Goal: Task Accomplishment & Management: Use online tool/utility

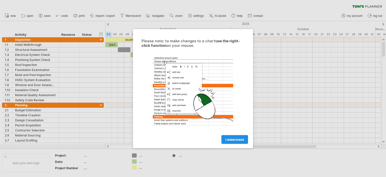
click at [229, 141] on link "I understand" at bounding box center [235, 139] width 27 height 9
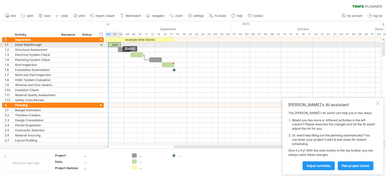
drag, startPoint x: 110, startPoint y: 44, endPoint x: 114, endPoint y: 45, distance: 3.6
click at [114, 45] on div "start" at bounding box center [114, 44] width 13 height 5
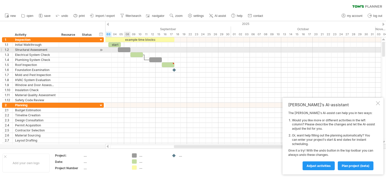
click at [128, 49] on div at bounding box center [124, 49] width 13 height 5
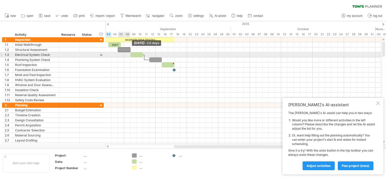
drag, startPoint x: 131, startPoint y: 49, endPoint x: 129, endPoint y: 53, distance: 4.2
click at [124, 53] on div "example time blocks: start" at bounding box center [124, 69] width 0 height 65
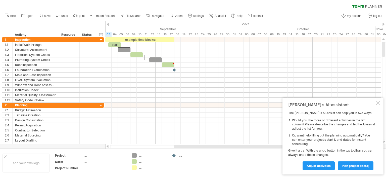
click at [135, 163] on div "Trying to reach [DOMAIN_NAME] Connected again... 0% clear filter new 1" at bounding box center [193, 88] width 386 height 177
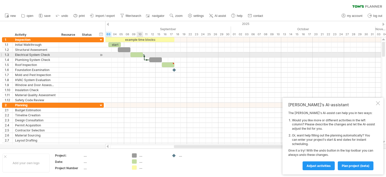
click at [139, 53] on div at bounding box center [137, 54] width 13 height 5
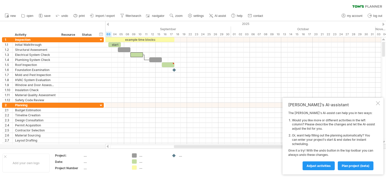
click at [134, 167] on div "Trying to reach [DOMAIN_NAME] Connected again... 0% clear filter new 1" at bounding box center [193, 88] width 386 height 177
click at [136, 170] on td ".... .... ...." at bounding box center [149, 162] width 40 height 19
drag, startPoint x: 135, startPoint y: 169, endPoint x: 145, endPoint y: 104, distance: 65.4
click at [145, 104] on div "Trying to reach [DOMAIN_NAME] Connected again... 0% clear filter new 1" at bounding box center [193, 88] width 386 height 177
click at [146, 104] on span at bounding box center [146, 105] width 2 height 5
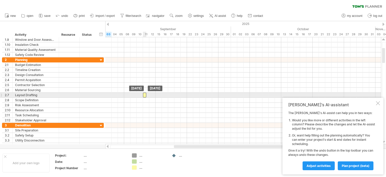
drag, startPoint x: 144, startPoint y: 104, endPoint x: 145, endPoint y: 96, distance: 8.1
click at [144, 93] on div at bounding box center [144, 95] width 3 height 5
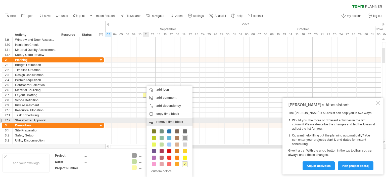
click at [174, 121] on span "remove time block" at bounding box center [169, 122] width 27 height 4
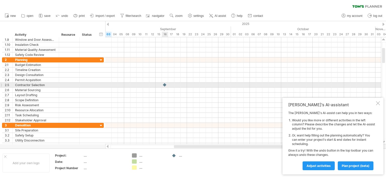
drag, startPoint x: 174, startPoint y: 154, endPoint x: 164, endPoint y: 83, distance: 71.4
click at [164, 83] on div "Trying to reach [DOMAIN_NAME] Connected again... 0% clear filter new 1" at bounding box center [193, 88] width 386 height 177
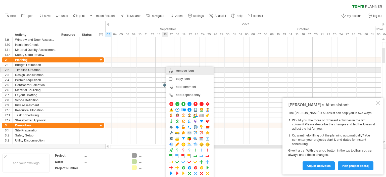
click at [194, 70] on div "remove icon remove selected items" at bounding box center [190, 71] width 48 height 8
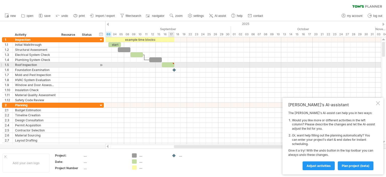
type textarea "**********"
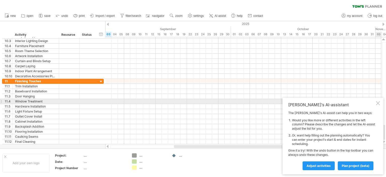
click at [380, 101] on div at bounding box center [378, 103] width 4 height 4
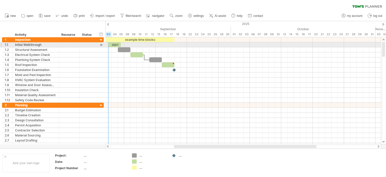
click at [100, 43] on div at bounding box center [101, 44] width 5 height 5
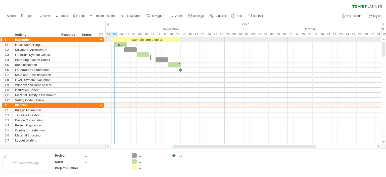
click at [100, 39] on div at bounding box center [101, 40] width 5 height 5
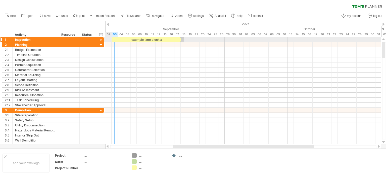
click at [100, 39] on div at bounding box center [101, 40] width 5 height 5
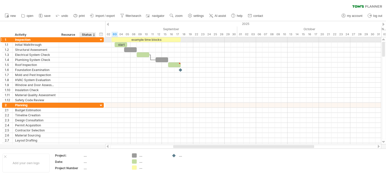
click at [101, 40] on div at bounding box center [101, 40] width 5 height 5
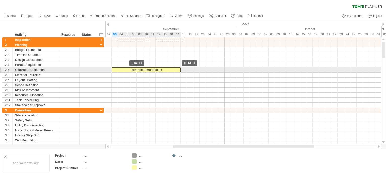
drag, startPoint x: 143, startPoint y: 39, endPoint x: 143, endPoint y: 68, distance: 29.2
click at [170, 69] on div "example time blocks:" at bounding box center [146, 69] width 69 height 5
click at [180, 70] on span at bounding box center [181, 69] width 2 height 5
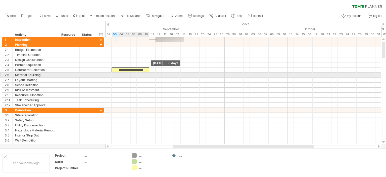
drag, startPoint x: 180, startPoint y: 70, endPoint x: 149, endPoint y: 77, distance: 31.5
click at [149, 77] on div "**********" at bounding box center [243, 90] width 276 height 107
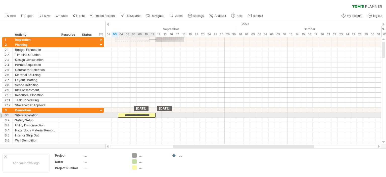
drag, startPoint x: 133, startPoint y: 69, endPoint x: 139, endPoint y: 116, distance: 46.7
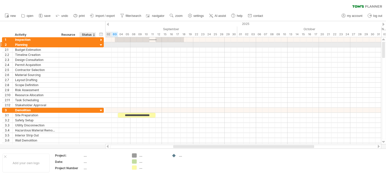
click at [100, 44] on div at bounding box center [101, 45] width 5 height 5
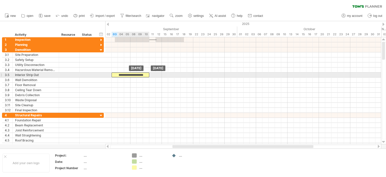
drag, startPoint x: 139, startPoint y: 54, endPoint x: 133, endPoint y: 75, distance: 22.0
drag, startPoint x: 150, startPoint y: 74, endPoint x: 163, endPoint y: 75, distance: 13.2
click at [163, 75] on span at bounding box center [162, 74] width 2 height 5
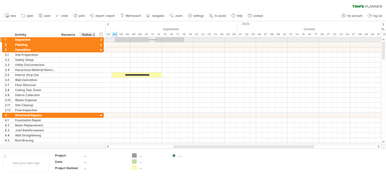
click at [101, 40] on div at bounding box center [101, 40] width 5 height 5
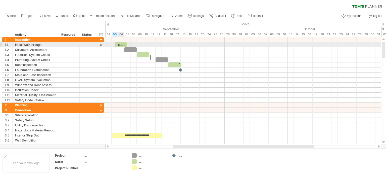
click at [123, 45] on div "start" at bounding box center [121, 44] width 13 height 5
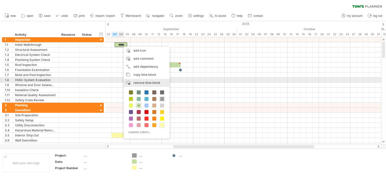
click at [152, 81] on span "remove time block" at bounding box center [147, 83] width 27 height 4
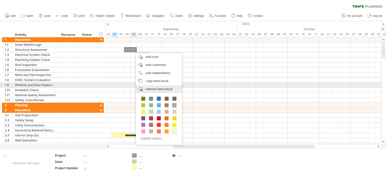
click at [162, 87] on span "remove time block" at bounding box center [159, 89] width 27 height 4
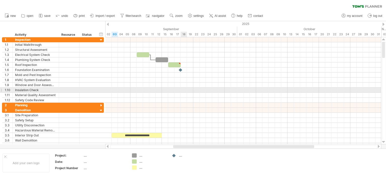
drag, startPoint x: 184, startPoint y: 91, endPoint x: 173, endPoint y: 80, distance: 15.3
click at [184, 91] on div at bounding box center [243, 90] width 276 height 5
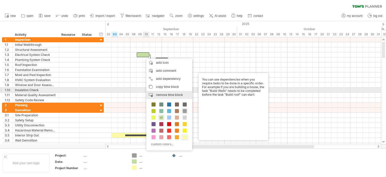
click at [166, 92] on div "remove time block remove selected items" at bounding box center [169, 95] width 46 height 8
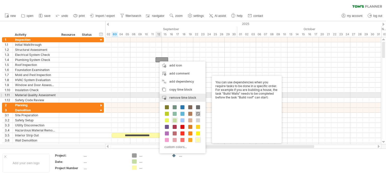
drag, startPoint x: 184, startPoint y: 96, endPoint x: 184, endPoint y: 91, distance: 4.5
click at [185, 96] on span "remove time block" at bounding box center [182, 98] width 27 height 4
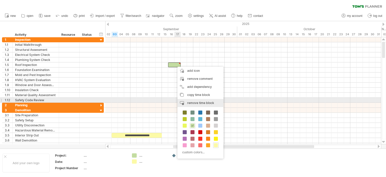
click at [202, 102] on span "remove time block" at bounding box center [200, 103] width 27 height 4
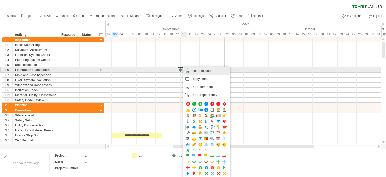
click at [205, 72] on span "remove icon" at bounding box center [202, 71] width 18 height 4
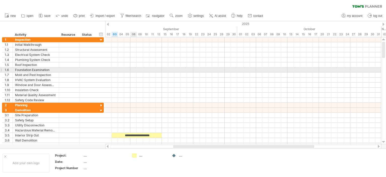
click at [136, 69] on div at bounding box center [243, 69] width 276 height 5
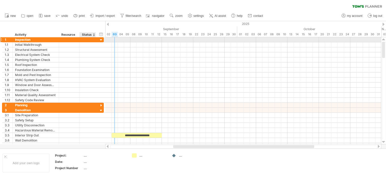
click at [101, 40] on div at bounding box center [101, 40] width 5 height 5
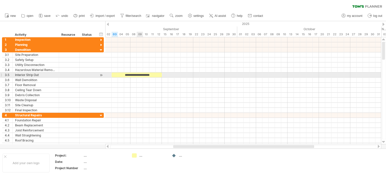
click at [141, 73] on div "**********" at bounding box center [137, 74] width 50 height 5
click at [135, 76] on div "**********" at bounding box center [137, 74] width 50 height 5
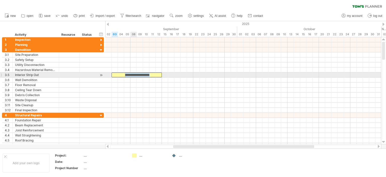
click at [135, 76] on div "**********" at bounding box center [137, 74] width 50 height 5
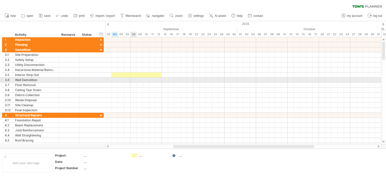
click at [135, 79] on div at bounding box center [243, 79] width 276 height 5
click at [63, 82] on div at bounding box center [69, 84] width 15 height 5
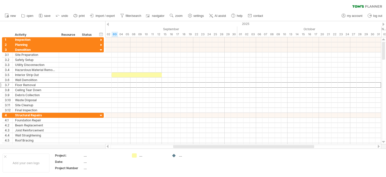
click at [109, 24] on div at bounding box center [108, 24] width 2 height 3
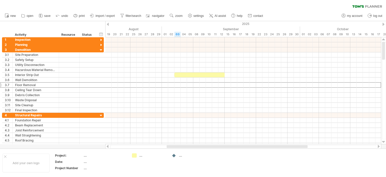
click at [108, 23] on div at bounding box center [108, 24] width 2 height 3
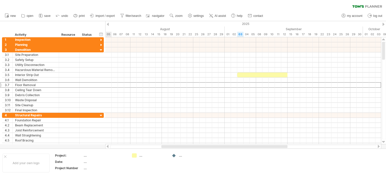
click at [108, 23] on div at bounding box center [108, 24] width 2 height 3
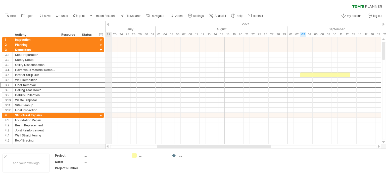
click at [110, 23] on div "2025" at bounding box center [309, 23] width 1062 height 5
click at [107, 23] on div at bounding box center [108, 24] width 2 height 3
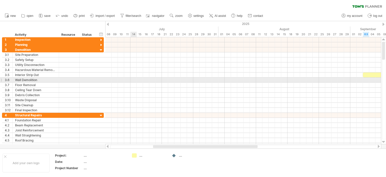
click at [134, 79] on div at bounding box center [243, 79] width 276 height 5
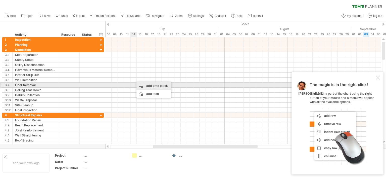
click at [150, 86] on div "add time block" at bounding box center [154, 86] width 35 height 8
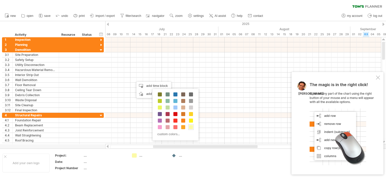
click at [131, 159] on td "...." at bounding box center [149, 162] width 40 height 19
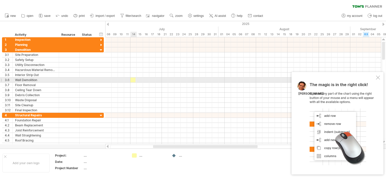
drag, startPoint x: 134, startPoint y: 155, endPoint x: 132, endPoint y: 80, distance: 74.2
click at [132, 80] on div "Trying to reach [DOMAIN_NAME] Connected again... 0% clear filter new 1" at bounding box center [193, 88] width 386 height 177
drag, startPoint x: 134, startPoint y: 80, endPoint x: 142, endPoint y: 81, distance: 8.6
click at [142, 81] on span at bounding box center [143, 79] width 2 height 5
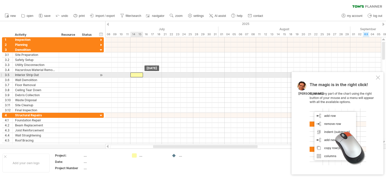
drag, startPoint x: 140, startPoint y: 81, endPoint x: 139, endPoint y: 76, distance: 4.8
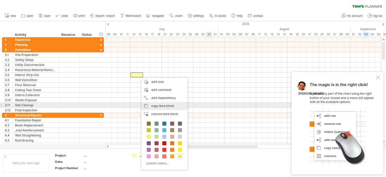
click at [179, 107] on div "copy time block copy time blocks/icons" at bounding box center [165, 106] width 46 height 8
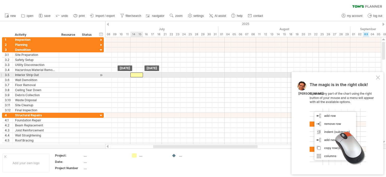
click at [138, 75] on div at bounding box center [137, 74] width 13 height 5
click at [167, 76] on div at bounding box center [243, 74] width 276 height 5
click at [157, 73] on div at bounding box center [243, 74] width 276 height 5
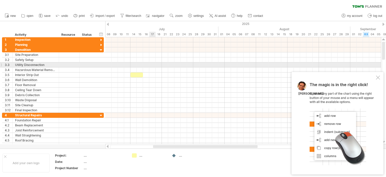
click at [153, 63] on div at bounding box center [243, 64] width 276 height 5
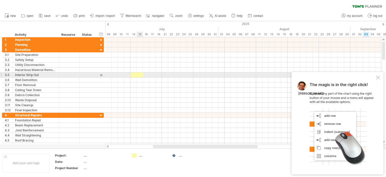
click at [141, 74] on div at bounding box center [137, 74] width 13 height 5
paste div
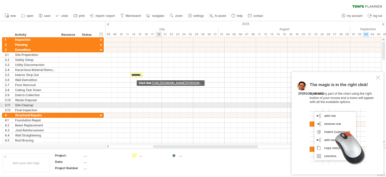
click at [159, 106] on div at bounding box center [243, 105] width 276 height 5
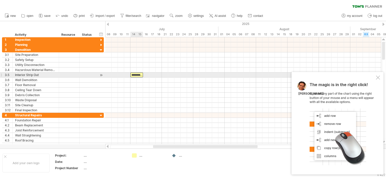
click at [137, 77] on div "**********" at bounding box center [137, 74] width 13 height 5
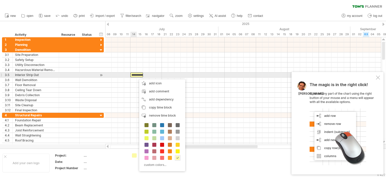
click at [135, 73] on div "**********" at bounding box center [137, 74] width 13 height 5
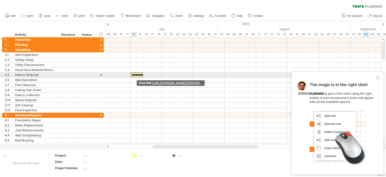
click at [135, 73] on div "**********" at bounding box center [137, 74] width 13 height 5
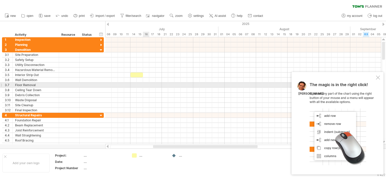
click at [145, 84] on div at bounding box center [243, 84] width 276 height 5
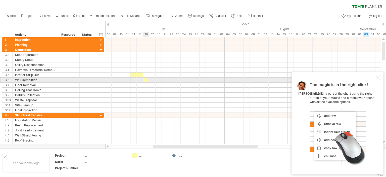
drag, startPoint x: 134, startPoint y: 154, endPoint x: 145, endPoint y: 80, distance: 75.4
click at [145, 80] on div "Trying to reach [DOMAIN_NAME] Connected again... 0% clear filter new 1" at bounding box center [193, 88] width 386 height 177
click at [146, 80] on span at bounding box center [146, 79] width 2 height 5
click at [145, 80] on span at bounding box center [146, 79] width 2 height 5
click at [148, 80] on div at bounding box center [146, 79] width 6 height 5
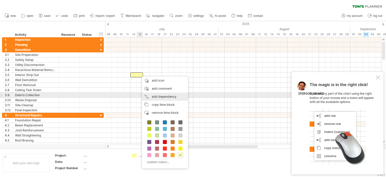
click at [166, 95] on div "add dependency You can use dependencies when you require tasks to be done in a …" at bounding box center [165, 97] width 46 height 8
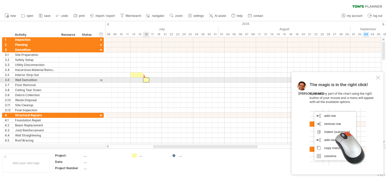
click at [144, 80] on span at bounding box center [143, 79] width 2 height 5
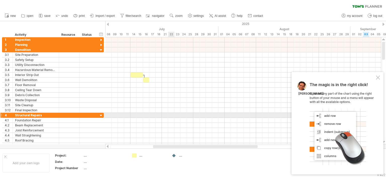
click at [171, 113] on div at bounding box center [243, 115] width 276 height 5
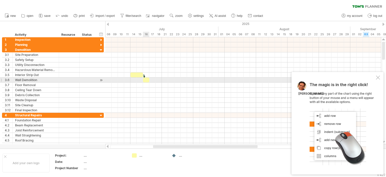
click at [144, 78] on div at bounding box center [146, 79] width 6 height 5
click at [147, 79] on div at bounding box center [146, 79] width 6 height 5
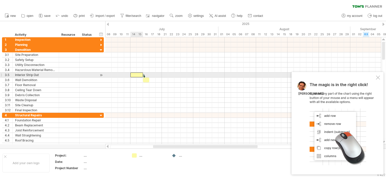
click at [140, 74] on div at bounding box center [137, 74] width 13 height 5
click at [141, 74] on div "[DATE] - 1.5 days [DATE]" at bounding box center [243, 90] width 276 height 107
click at [178, 75] on div at bounding box center [243, 74] width 276 height 5
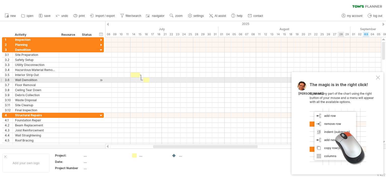
click at [377, 78] on div at bounding box center [378, 77] width 4 height 4
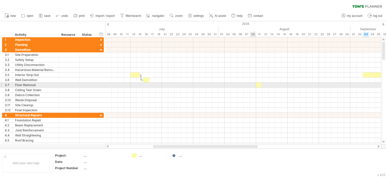
drag, startPoint x: 135, startPoint y: 156, endPoint x: 258, endPoint y: 84, distance: 142.8
click at [258, 84] on div "Trying to reach [DOMAIN_NAME] Connected again... 0% clear filter new 1" at bounding box center [193, 88] width 386 height 177
click at [261, 84] on div at bounding box center [259, 84] width 6 height 5
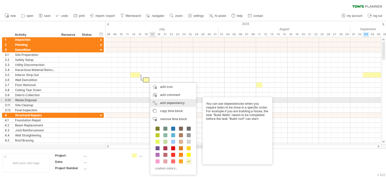
click at [169, 101] on div "add dependency You can use dependencies when you require tasks to be done in a …" at bounding box center [173, 103] width 46 height 8
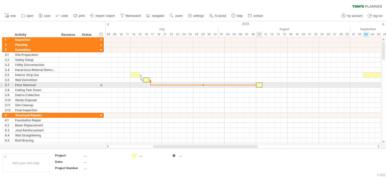
click at [256, 84] on span at bounding box center [256, 84] width 2 height 5
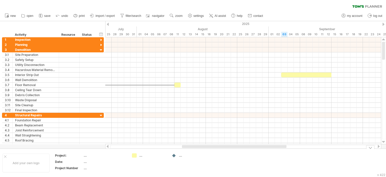
drag, startPoint x: 219, startPoint y: 145, endPoint x: 248, endPoint y: 153, distance: 30.2
click at [248, 153] on div "Trying to reach [DOMAIN_NAME] Connected again... 0% clear filter new 1" at bounding box center [193, 88] width 386 height 177
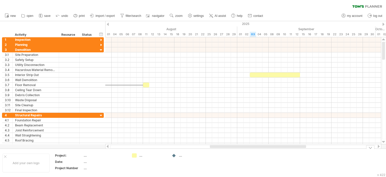
drag, startPoint x: 270, startPoint y: 146, endPoint x: 286, endPoint y: 151, distance: 16.9
click at [286, 151] on div "Trying to reach [DOMAIN_NAME] Connected again... 0% clear filter new 1" at bounding box center [193, 88] width 386 height 177
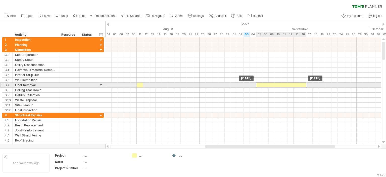
drag, startPoint x: 263, startPoint y: 86, endPoint x: 273, endPoint y: 85, distance: 10.1
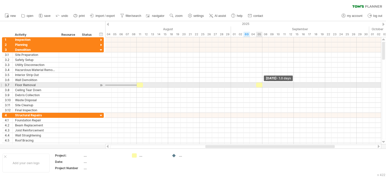
drag, startPoint x: 306, startPoint y: 84, endPoint x: 260, endPoint y: 85, distance: 45.0
click at [260, 85] on div at bounding box center [259, 84] width 6 height 5
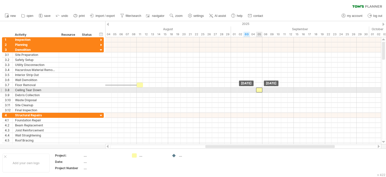
drag, startPoint x: 257, startPoint y: 84, endPoint x: 258, endPoint y: 88, distance: 4.6
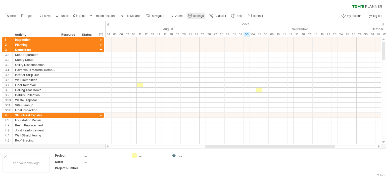
click at [190, 16] on use at bounding box center [190, 15] width 5 height 5
select select "*"
select select "**"
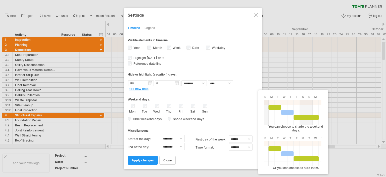
click at [132, 119] on span "Hide weekend days" at bounding box center [146, 119] width 30 height 4
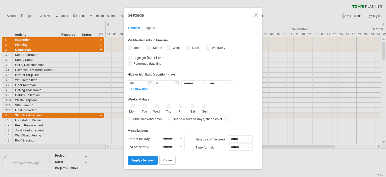
click at [146, 159] on span "apply changes" at bounding box center [143, 160] width 22 height 4
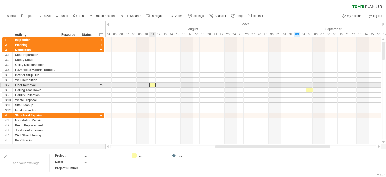
click at [153, 85] on div at bounding box center [152, 84] width 6 height 5
drag, startPoint x: 153, startPoint y: 85, endPoint x: 141, endPoint y: 85, distance: 12.3
click at [141, 85] on div at bounding box center [140, 84] width 6 height 5
drag, startPoint x: 147, startPoint y: 86, endPoint x: 185, endPoint y: 83, distance: 37.6
click at [185, 83] on div at bounding box center [184, 84] width 6 height 5
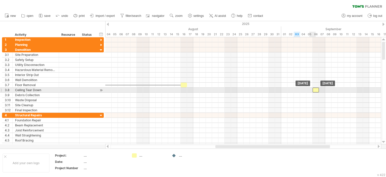
drag, startPoint x: 310, startPoint y: 89, endPoint x: 315, endPoint y: 89, distance: 5.0
click at [315, 89] on div at bounding box center [316, 90] width 6 height 5
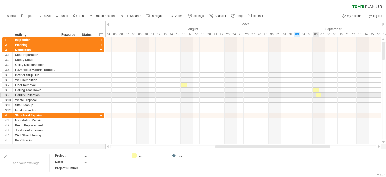
drag, startPoint x: 135, startPoint y: 156, endPoint x: 318, endPoint y: 94, distance: 193.6
click at [318, 94] on div "Trying to reach [DOMAIN_NAME] Connected again... 0% clear filter new 1" at bounding box center [193, 88] width 386 height 177
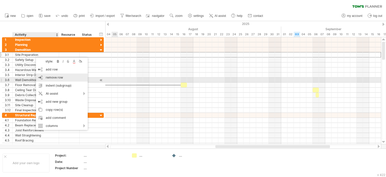
click at [59, 79] on div "remove row remove selected rows" at bounding box center [62, 77] width 52 height 8
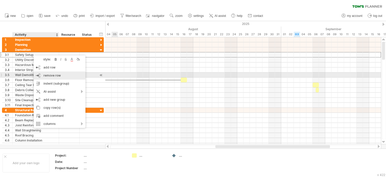
click at [58, 75] on span "remove row" at bounding box center [52, 75] width 17 height 4
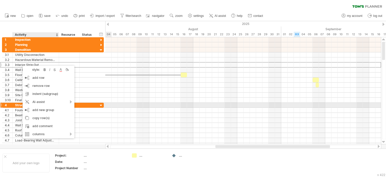
click at [114, 99] on div at bounding box center [243, 100] width 276 height 5
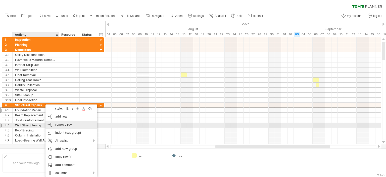
click at [68, 124] on span "remove row" at bounding box center [63, 124] width 17 height 4
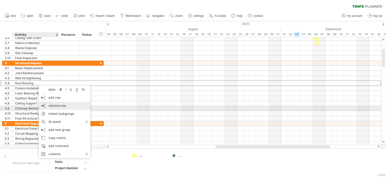
click at [60, 107] on div "remove row remove selected rows" at bounding box center [65, 106] width 52 height 8
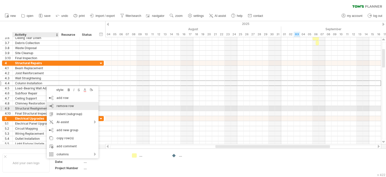
click at [72, 108] on div "remove row remove selected rows" at bounding box center [73, 106] width 52 height 8
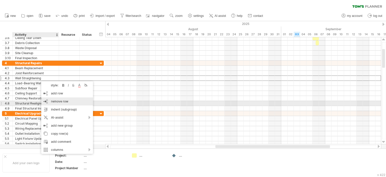
click at [70, 104] on div "remove row remove selected rows" at bounding box center [67, 101] width 52 height 8
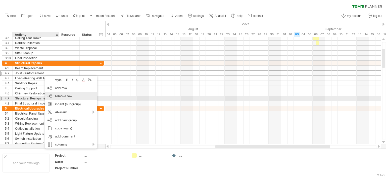
click at [73, 97] on div "remove row remove selected rows" at bounding box center [71, 96] width 52 height 8
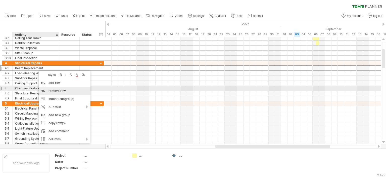
click at [69, 89] on div "remove row remove selected rows" at bounding box center [65, 91] width 52 height 8
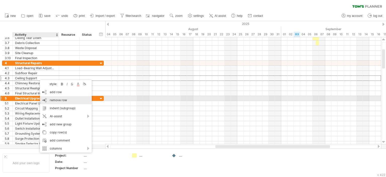
click at [70, 100] on div "remove row remove selected rows" at bounding box center [66, 100] width 52 height 8
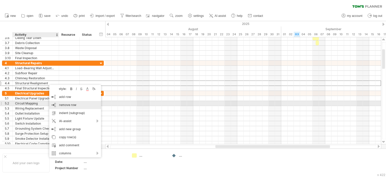
click at [72, 106] on span "remove row" at bounding box center [67, 105] width 17 height 4
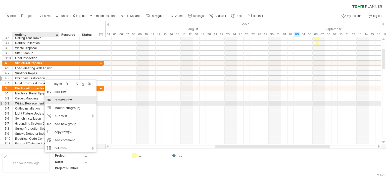
click at [74, 102] on div "remove row remove selected rows" at bounding box center [71, 100] width 52 height 8
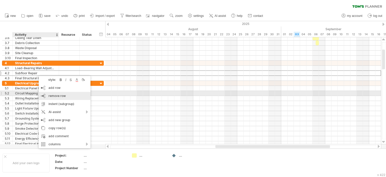
click at [70, 95] on div "remove row remove selected rows" at bounding box center [65, 96] width 52 height 8
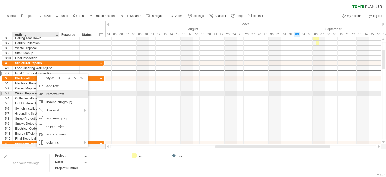
click at [64, 95] on div "remove row remove selected rows" at bounding box center [63, 94] width 52 height 8
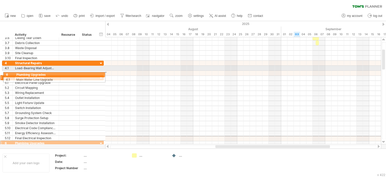
drag, startPoint x: 1, startPoint y: 139, endPoint x: 2, endPoint y: 74, distance: 64.9
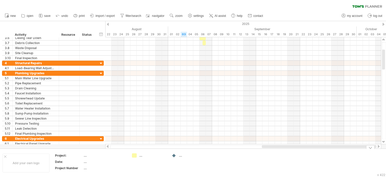
drag, startPoint x: 244, startPoint y: 148, endPoint x: 325, endPoint y: 161, distance: 81.5
click at [324, 161] on div "Trying to reach [DOMAIN_NAME] Connected again... 0% clear filter new 1" at bounding box center [193, 88] width 386 height 177
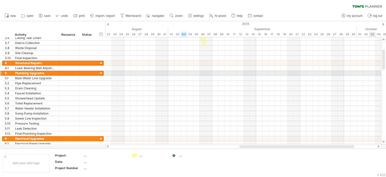
click at [373, 73] on div at bounding box center [243, 73] width 276 height 5
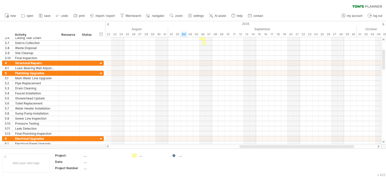
click at [383, 25] on div at bounding box center [384, 24] width 2 height 3
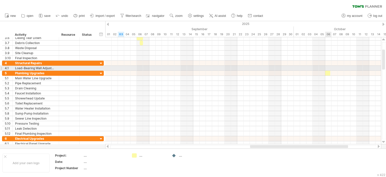
drag, startPoint x: 135, startPoint y: 155, endPoint x: 328, endPoint y: 71, distance: 210.9
click at [328, 71] on div "Trying to reach [DOMAIN_NAME] Connected again... 0% clear filter new 1" at bounding box center [193, 88] width 386 height 177
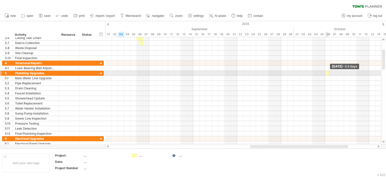
click at [328, 73] on span at bounding box center [329, 73] width 2 height 5
drag, startPoint x: 329, startPoint y: 73, endPoint x: 357, endPoint y: 73, distance: 28.2
click at [357, 73] on span at bounding box center [357, 73] width 2 height 5
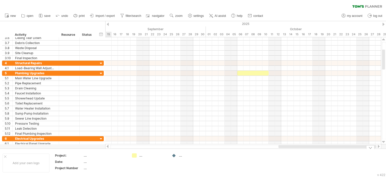
drag, startPoint x: 265, startPoint y: 145, endPoint x: 292, endPoint y: 121, distance: 36.5
click at [314, 147] on div at bounding box center [328, 146] width 98 height 3
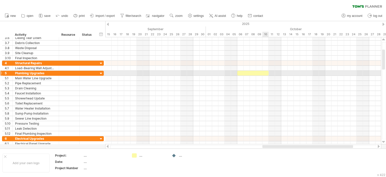
click at [265, 73] on div at bounding box center [252, 73] width 31 height 5
drag, startPoint x: 135, startPoint y: 155, endPoint x: 283, endPoint y: 73, distance: 169.3
click at [283, 73] on div "Trying to reach [DOMAIN_NAME] Connected again... 0% clear filter new 1" at bounding box center [193, 88] width 386 height 177
drag, startPoint x: 285, startPoint y: 73, endPoint x: 313, endPoint y: 73, distance: 28.7
click at [313, 73] on span at bounding box center [313, 73] width 2 height 5
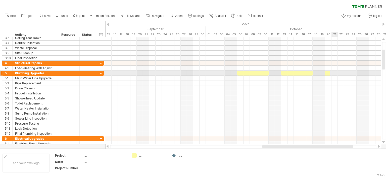
drag, startPoint x: 134, startPoint y: 154, endPoint x: 328, endPoint y: 72, distance: 210.9
click at [328, 72] on div "Trying to reach [DOMAIN_NAME] Connected again... 0% clear filter new 1" at bounding box center [193, 88] width 386 height 177
drag, startPoint x: 328, startPoint y: 72, endPoint x: 356, endPoint y: 74, distance: 28.0
click at [356, 74] on span at bounding box center [357, 73] width 2 height 5
click at [246, 72] on div at bounding box center [252, 73] width 31 height 5
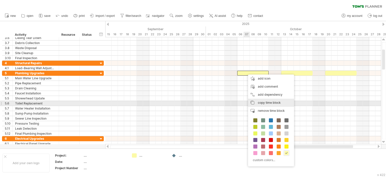
click at [271, 103] on span "copy time block" at bounding box center [269, 103] width 23 height 4
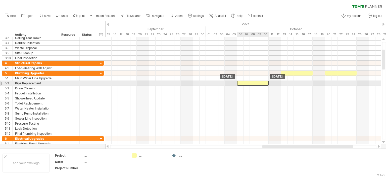
drag, startPoint x: 247, startPoint y: 73, endPoint x: 247, endPoint y: 83, distance: 10.1
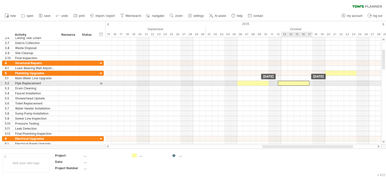
drag, startPoint x: 298, startPoint y: 73, endPoint x: 296, endPoint y: 84, distance: 11.5
drag, startPoint x: 292, startPoint y: 82, endPoint x: 295, endPoint y: 83, distance: 3.3
click at [295, 83] on div at bounding box center [296, 83] width 31 height 5
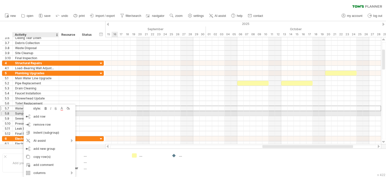
click at [116, 114] on div at bounding box center [243, 113] width 276 height 5
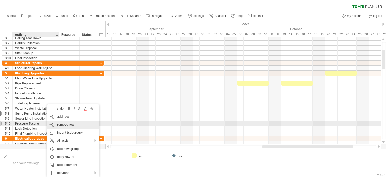
click at [72, 125] on span "remove row" at bounding box center [65, 124] width 17 height 4
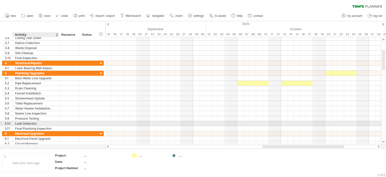
click at [36, 124] on div "Leak Detection" at bounding box center [35, 123] width 41 height 5
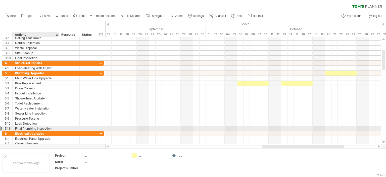
click at [48, 128] on div "Final Plumbing Inspection" at bounding box center [35, 128] width 41 height 5
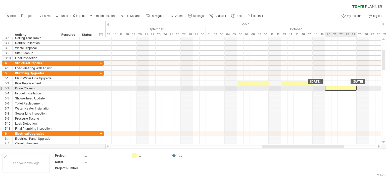
drag, startPoint x: 332, startPoint y: 74, endPoint x: 332, endPoint y: 90, distance: 16.1
click at [349, 89] on div at bounding box center [340, 88] width 31 height 5
click at [350, 89] on div at bounding box center [340, 88] width 31 height 5
drag, startPoint x: 356, startPoint y: 88, endPoint x: 330, endPoint y: 89, distance: 26.4
click at [330, 89] on div at bounding box center [328, 88] width 6 height 5
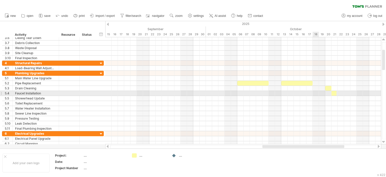
drag, startPoint x: 136, startPoint y: 156, endPoint x: 333, endPoint y: 93, distance: 206.9
click at [333, 93] on div "Trying to reach [DOMAIN_NAME] Connected again... 0% clear filter new 1" at bounding box center [193, 88] width 386 height 177
click at [337, 93] on span at bounding box center [338, 93] width 2 height 5
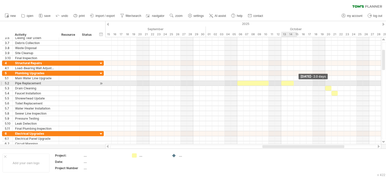
drag, startPoint x: 312, startPoint y: 83, endPoint x: 294, endPoint y: 84, distance: 17.4
click at [294, 84] on span at bounding box center [294, 83] width 2 height 5
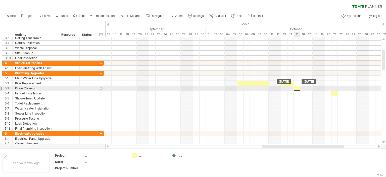
drag, startPoint x: 326, startPoint y: 89, endPoint x: 296, endPoint y: 88, distance: 30.4
click at [296, 88] on div at bounding box center [297, 88] width 6 height 5
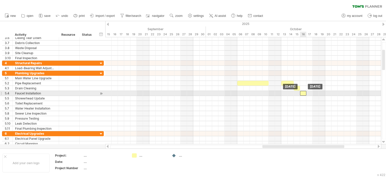
drag, startPoint x: 334, startPoint y: 92, endPoint x: 304, endPoint y: 95, distance: 30.3
click at [304, 95] on div at bounding box center [303, 93] width 6 height 5
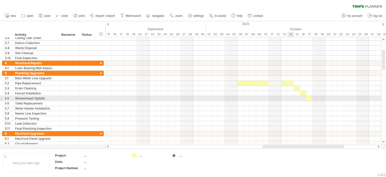
drag, startPoint x: 136, startPoint y: 157, endPoint x: 309, endPoint y: 98, distance: 182.6
click at [309, 98] on div "Trying to reach [DOMAIN_NAME] Connected again... 0% clear filter new 1" at bounding box center [193, 88] width 386 height 177
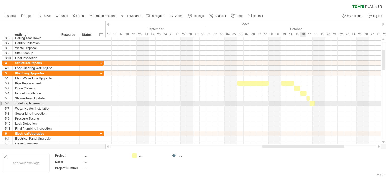
drag, startPoint x: 136, startPoint y: 157, endPoint x: 311, endPoint y: 103, distance: 183.3
click at [311, 103] on div "Trying to reach [DOMAIN_NAME] Connected again... 0% clear filter new 1" at bounding box center [193, 88] width 386 height 177
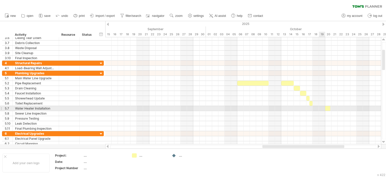
drag, startPoint x: 148, startPoint y: 153, endPoint x: 327, endPoint y: 106, distance: 185.0
click at [327, 106] on div "Trying to reach [DOMAIN_NAME] Connected again... 0% clear filter new 1" at bounding box center [193, 88] width 386 height 177
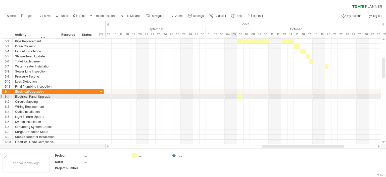
drag, startPoint x: 136, startPoint y: 155, endPoint x: 239, endPoint y: 96, distance: 119.4
click at [239, 96] on div "Trying to reach [DOMAIN_NAME] Connected again... 0% clear filter new 1" at bounding box center [193, 88] width 386 height 177
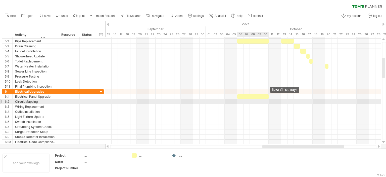
drag, startPoint x: 241, startPoint y: 96, endPoint x: 268, endPoint y: 100, distance: 27.3
click at [268, 100] on div "[DATE] - 5.0 days [DATE]" at bounding box center [243, 90] width 276 height 107
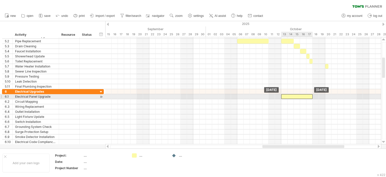
drag, startPoint x: 251, startPoint y: 96, endPoint x: 295, endPoint y: 98, distance: 43.8
click at [295, 98] on div at bounding box center [296, 96] width 31 height 5
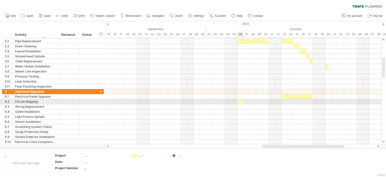
drag, startPoint x: 135, startPoint y: 157, endPoint x: 240, endPoint y: 101, distance: 119.0
click at [240, 101] on div "Trying to reach [DOMAIN_NAME] Connected again... 0% clear filter new 1" at bounding box center [193, 88] width 386 height 177
click at [243, 100] on span at bounding box center [244, 101] width 2 height 5
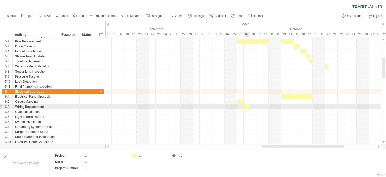
drag, startPoint x: 135, startPoint y: 154, endPoint x: 246, endPoint y: 106, distance: 121.4
click at [246, 106] on div "Trying to reach [DOMAIN_NAME] Connected again... 0% clear filter new 1" at bounding box center [193, 88] width 386 height 177
drag, startPoint x: 247, startPoint y: 106, endPoint x: 268, endPoint y: 108, distance: 21.5
click at [268, 108] on span at bounding box center [269, 106] width 2 height 5
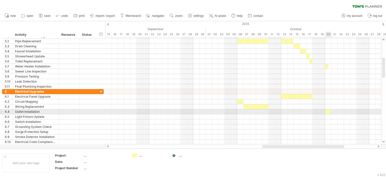
drag, startPoint x: 135, startPoint y: 155, endPoint x: 327, endPoint y: 111, distance: 196.6
click at [327, 111] on div "Trying to reach [DOMAIN_NAME] Connected again... 0% clear filter new 1" at bounding box center [193, 88] width 386 height 177
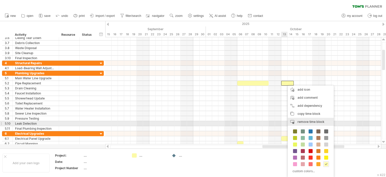
click at [312, 123] on span "remove time block" at bounding box center [311, 122] width 27 height 4
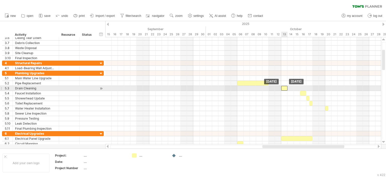
drag, startPoint x: 297, startPoint y: 88, endPoint x: 284, endPoint y: 86, distance: 12.9
click at [284, 86] on div at bounding box center [284, 88] width 6 height 5
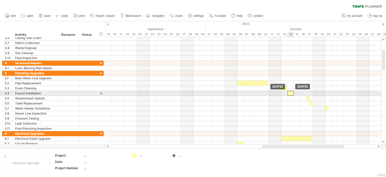
drag, startPoint x: 303, startPoint y: 92, endPoint x: 291, endPoint y: 92, distance: 12.1
click at [291, 92] on div at bounding box center [291, 93] width 6 height 5
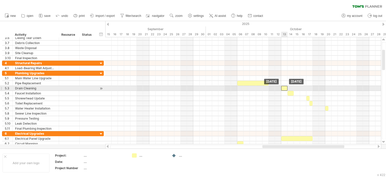
click at [285, 88] on div at bounding box center [284, 88] width 6 height 5
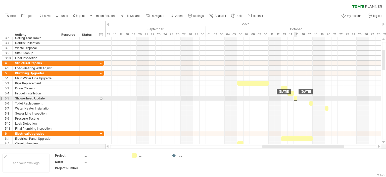
drag, startPoint x: 308, startPoint y: 97, endPoint x: 296, endPoint y: 97, distance: 11.8
click at [296, 97] on div at bounding box center [295, 98] width 3 height 5
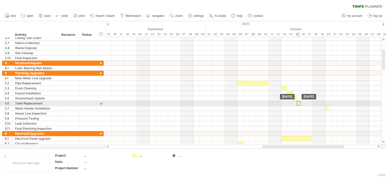
drag, startPoint x: 311, startPoint y: 102, endPoint x: 299, endPoint y: 102, distance: 12.1
click at [299, 102] on div at bounding box center [298, 103] width 3 height 5
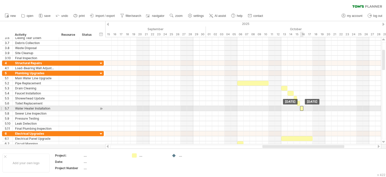
drag, startPoint x: 327, startPoint y: 108, endPoint x: 303, endPoint y: 109, distance: 24.1
click at [303, 109] on div at bounding box center [301, 108] width 3 height 5
drag, startPoint x: 303, startPoint y: 109, endPoint x: 307, endPoint y: 109, distance: 4.3
click at [307, 109] on span at bounding box center [307, 108] width 2 height 5
drag, startPoint x: 306, startPoint y: 108, endPoint x: 302, endPoint y: 108, distance: 3.5
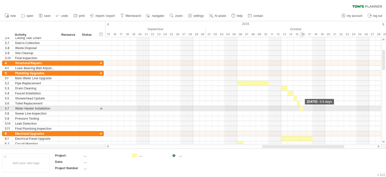
click at [302, 108] on span at bounding box center [303, 108] width 2 height 5
drag, startPoint x: 302, startPoint y: 108, endPoint x: 306, endPoint y: 108, distance: 3.5
click at [306, 108] on span at bounding box center [307, 108] width 2 height 5
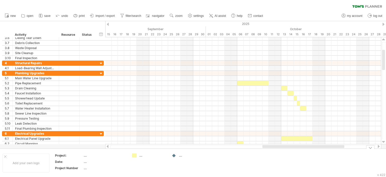
click at [136, 155] on div "Trying to reach [DOMAIN_NAME] Connected again... 0% clear filter new 1" at bounding box center [193, 88] width 386 height 177
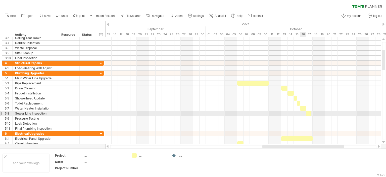
drag, startPoint x: 137, startPoint y: 154, endPoint x: 308, endPoint y: 112, distance: 176.6
click at [308, 112] on div "Trying to reach [DOMAIN_NAME] Connected again... 0% clear filter new 1" at bounding box center [193, 88] width 386 height 177
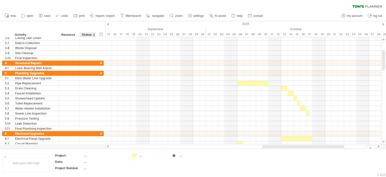
click at [84, 154] on div "...." at bounding box center [105, 155] width 42 height 4
click at [85, 155] on input "text" at bounding box center [104, 155] width 40 height 4
type input "**********"
click at [140, 155] on div "...." at bounding box center [152, 155] width 27 height 4
type input "**********"
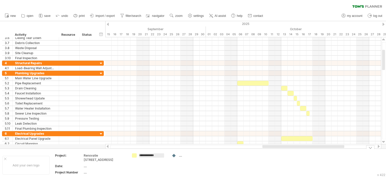
click at [165, 167] on td "**********" at bounding box center [149, 165] width 40 height 24
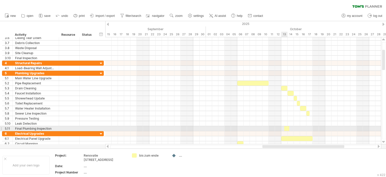
drag, startPoint x: 135, startPoint y: 158, endPoint x: 287, endPoint y: 126, distance: 155.4
click at [287, 126] on div "Trying to reach [DOMAIN_NAME] Connected again... 0% clear filter new 1" at bounding box center [193, 88] width 386 height 177
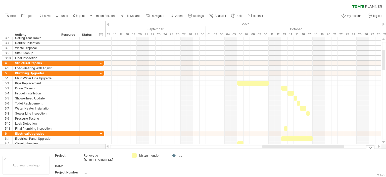
click at [148, 155] on div "bis zum ende" at bounding box center [152, 155] width 27 height 4
drag, startPoint x: 162, startPoint y: 156, endPoint x: 141, endPoint y: 154, distance: 21.5
click at [141, 154] on input "**********" at bounding box center [151, 155] width 25 height 4
type input "*"
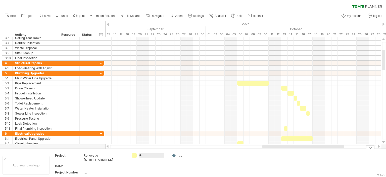
type input "***"
click at [147, 164] on td "DIY" at bounding box center [149, 165] width 40 height 24
click at [162, 167] on div "add color" at bounding box center [164, 165] width 30 height 8
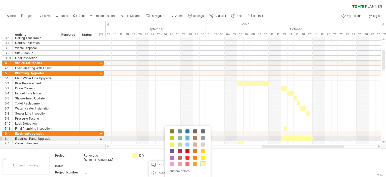
click at [189, 137] on span at bounding box center [188, 138] width 4 height 4
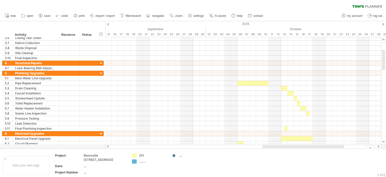
click at [141, 163] on div "........" at bounding box center [152, 161] width 27 height 4
type input "**********"
click at [142, 155] on div "DIY" at bounding box center [152, 155] width 27 height 4
click at [142, 155] on input "***" at bounding box center [151, 155] width 25 height 4
type input "*"
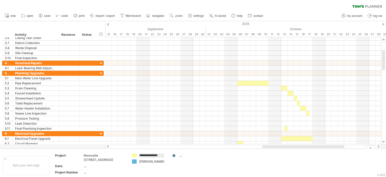
type input "**********"
drag, startPoint x: 169, startPoint y: 169, endPoint x: 167, endPoint y: 166, distance: 3.6
click at [167, 166] on div "add color hide legend" at bounding box center [165, 169] width 30 height 16
click at [167, 166] on div "add color" at bounding box center [165, 165] width 30 height 8
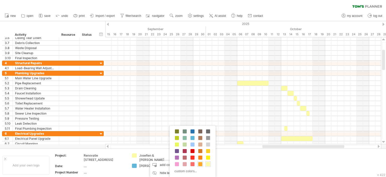
click at [200, 164] on span at bounding box center [200, 164] width 4 height 4
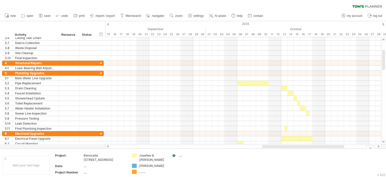
click at [145, 169] on div "........" at bounding box center [152, 171] width 27 height 4
type input "**********"
click at [182, 162] on div "add color" at bounding box center [183, 165] width 30 height 8
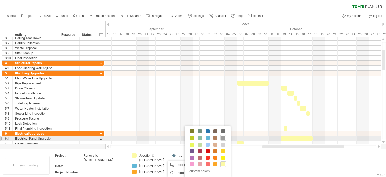
click at [223, 139] on span at bounding box center [223, 138] width 4 height 4
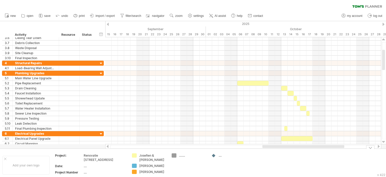
click at [180, 156] on div "........" at bounding box center [192, 155] width 27 height 4
type input "**********"
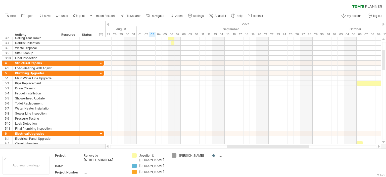
drag, startPoint x: 282, startPoint y: 148, endPoint x: 246, endPoint y: 145, distance: 35.5
click at [246, 145] on div at bounding box center [268, 146] width 82 height 3
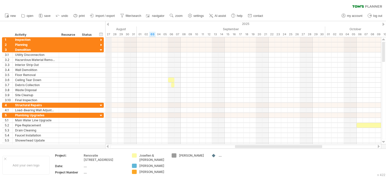
click at [107, 23] on div at bounding box center [108, 24] width 2 height 3
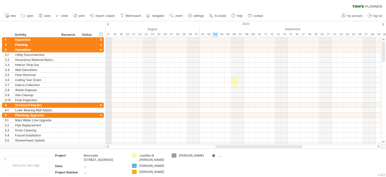
click at [107, 26] on div "2025" at bounding box center [304, 23] width 1176 height 5
click at [108, 24] on div at bounding box center [108, 24] width 2 height 3
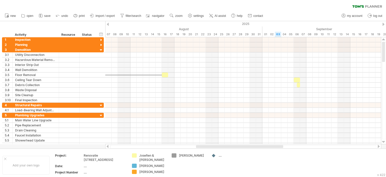
click at [108, 25] on div at bounding box center [108, 24] width 2 height 3
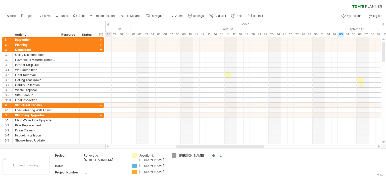
click at [108, 25] on div at bounding box center [108, 24] width 2 height 3
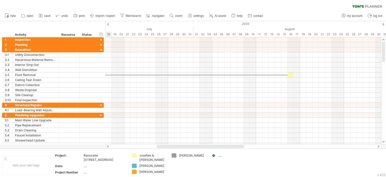
click at [107, 25] on div at bounding box center [108, 24] width 2 height 3
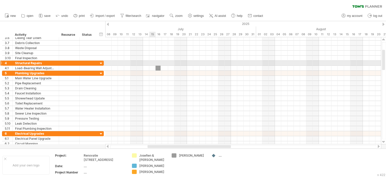
drag, startPoint x: 176, startPoint y: 155, endPoint x: 157, endPoint y: 65, distance: 91.3
click at [157, 65] on div "Trying to reach [DOMAIN_NAME] Connected again... 0% clear filter new 1" at bounding box center [193, 88] width 386 height 177
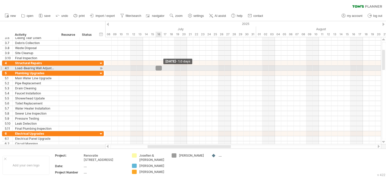
click at [160, 68] on div at bounding box center [159, 68] width 6 height 5
click at [158, 68] on span at bounding box center [159, 68] width 2 height 5
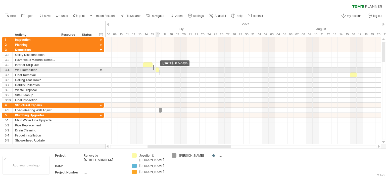
click at [159, 69] on span at bounding box center [159, 69] width 2 height 5
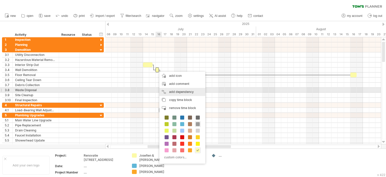
click at [182, 92] on div "add dependency You can use dependencies when you require tasks to be done in a …" at bounding box center [182, 92] width 46 height 8
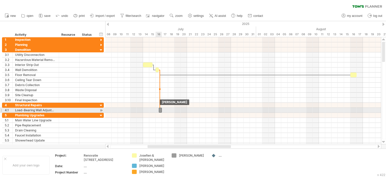
click at [160, 110] on div at bounding box center [160, 110] width 3 height 5
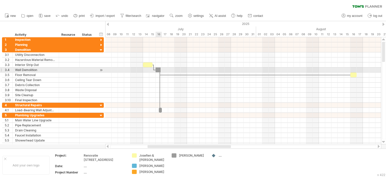
drag, startPoint x: 175, startPoint y: 156, endPoint x: 156, endPoint y: 70, distance: 87.5
click at [156, 70] on div "Trying to reach [DOMAIN_NAME] Connected again... 0% clear filter new 1" at bounding box center [193, 88] width 386 height 177
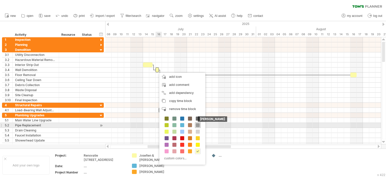
click at [198, 124] on span at bounding box center [198, 125] width 4 height 4
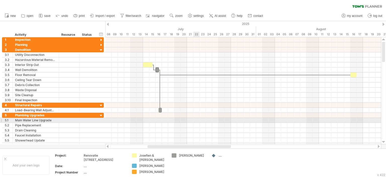
click at [197, 120] on div at bounding box center [243, 120] width 276 height 5
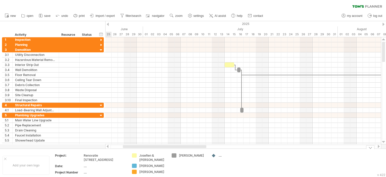
drag, startPoint x: 218, startPoint y: 145, endPoint x: 193, endPoint y: 150, distance: 25.1
click at [193, 150] on div "Trying to reach [DOMAIN_NAME] Connected again... 0% clear filter new 1" at bounding box center [193, 88] width 386 height 177
click at [205, 172] on td "[PERSON_NAME]" at bounding box center [189, 165] width 40 height 24
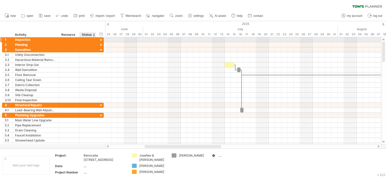
click at [102, 39] on div at bounding box center [101, 40] width 5 height 5
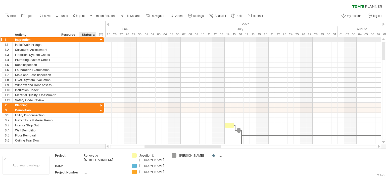
click at [101, 39] on div at bounding box center [101, 40] width 5 height 5
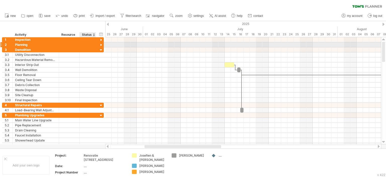
click at [103, 45] on div at bounding box center [101, 45] width 5 height 5
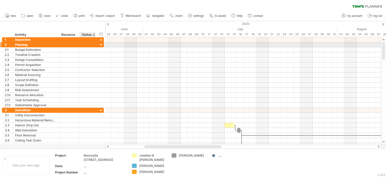
click at [103, 46] on div at bounding box center [101, 45] width 5 height 5
